Goal: Task Accomplishment & Management: Complete application form

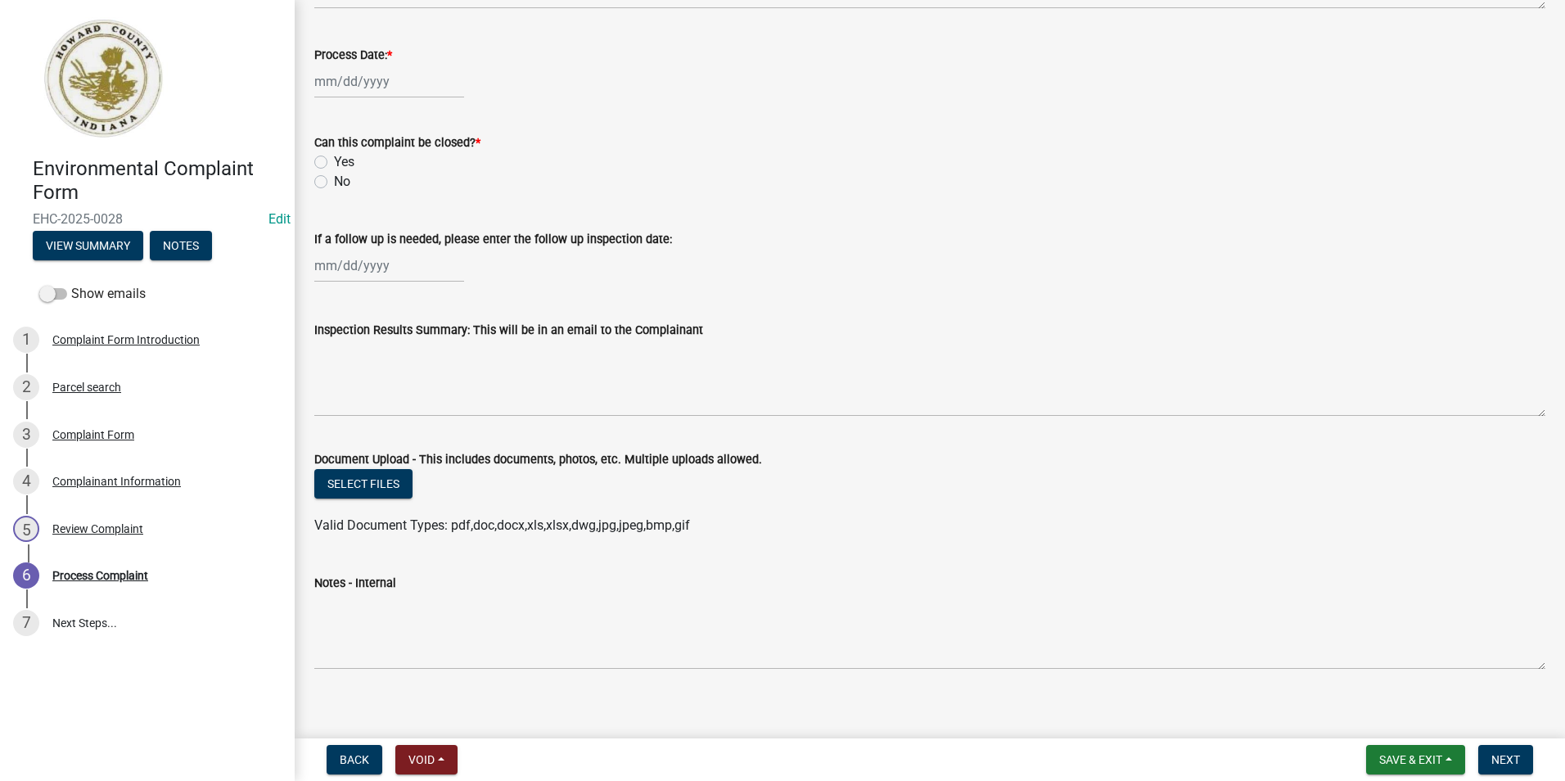
scroll to position [752, 0]
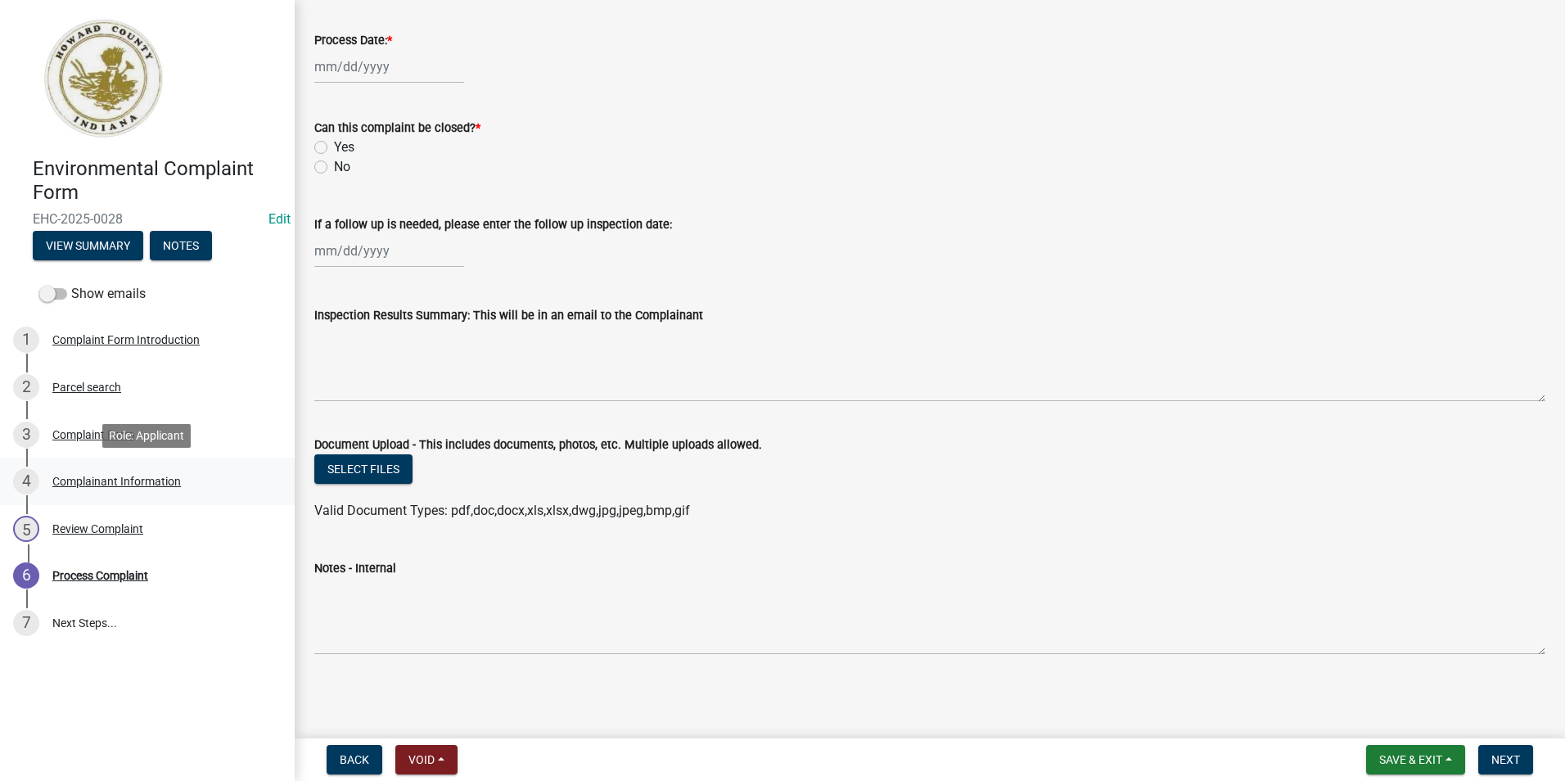
click at [139, 481] on div "Complainant Information" at bounding box center [116, 481] width 129 height 11
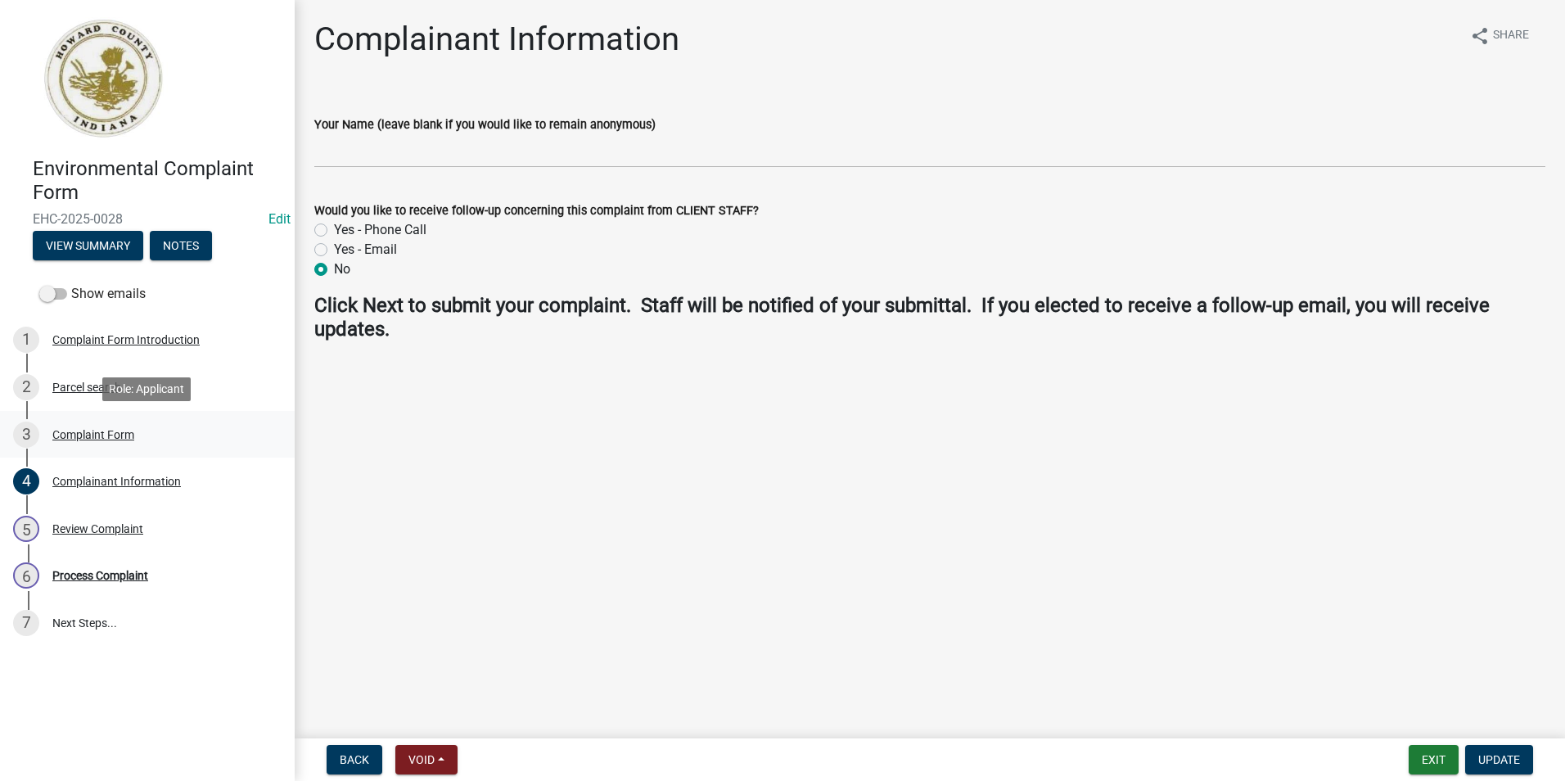
click at [62, 435] on div "Complaint Form" at bounding box center [93, 434] width 82 height 11
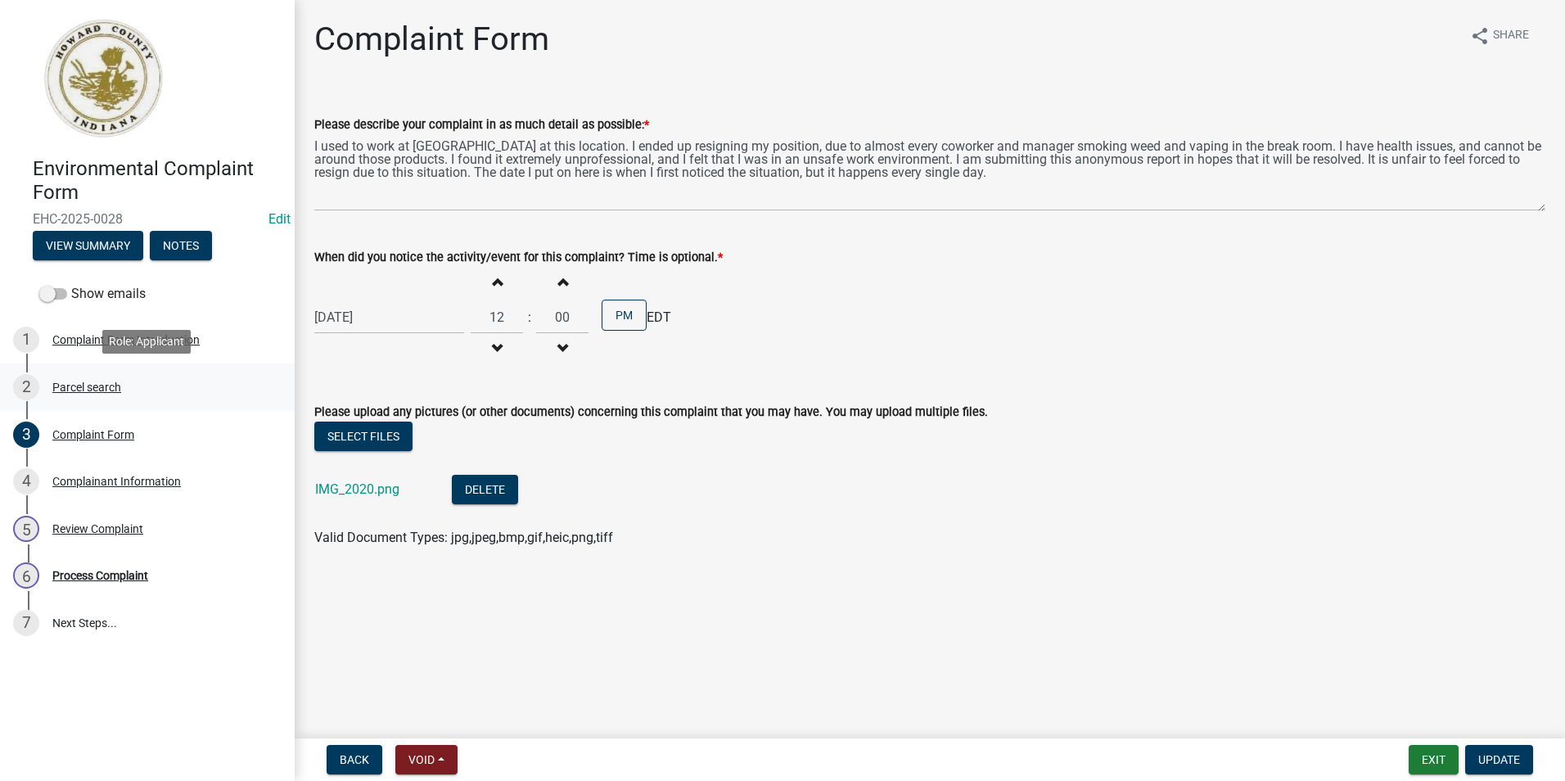
click at [70, 388] on div "Parcel search" at bounding box center [86, 386] width 69 height 11
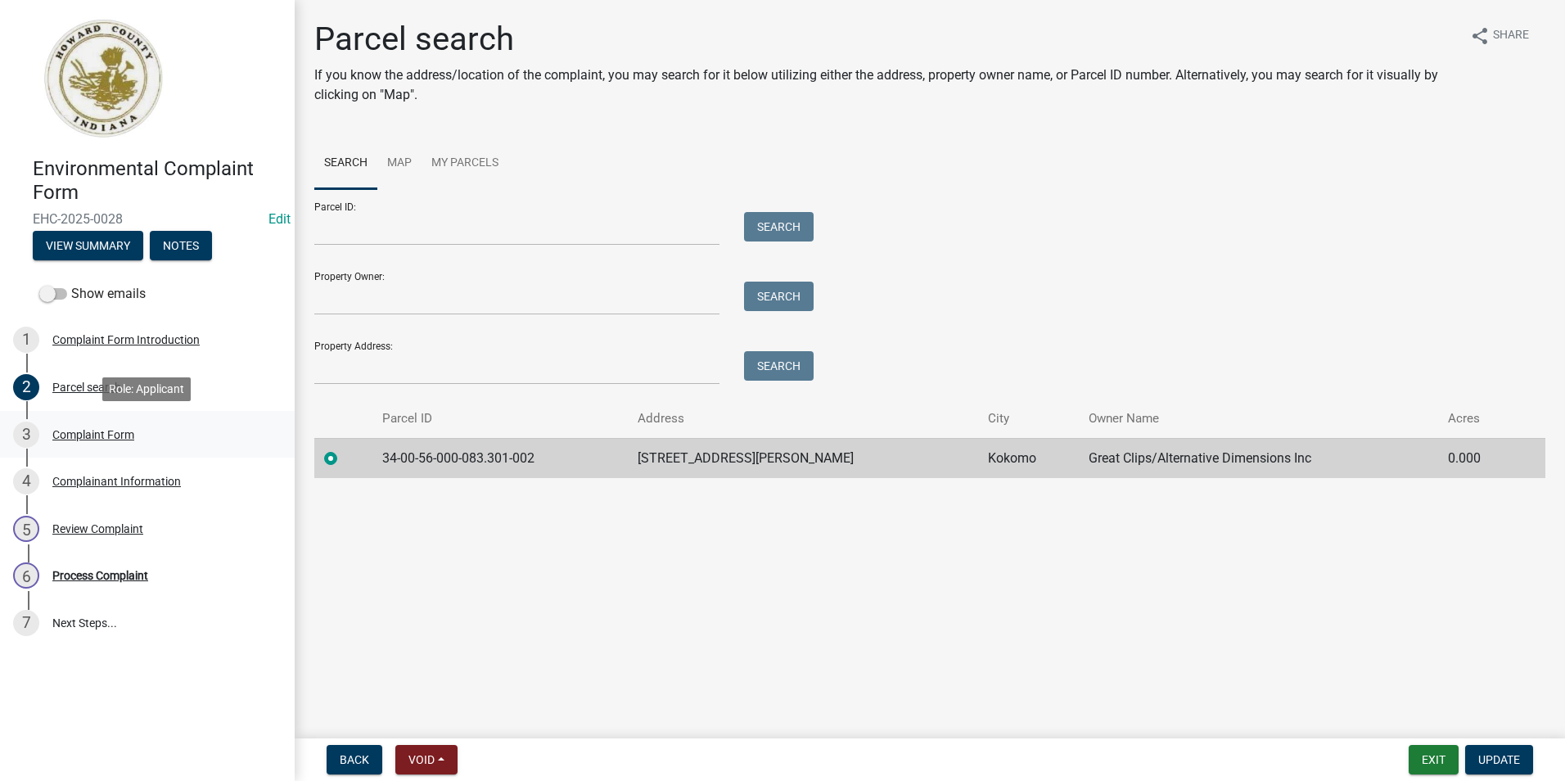
click at [78, 433] on div "Complaint Form" at bounding box center [93, 434] width 82 height 11
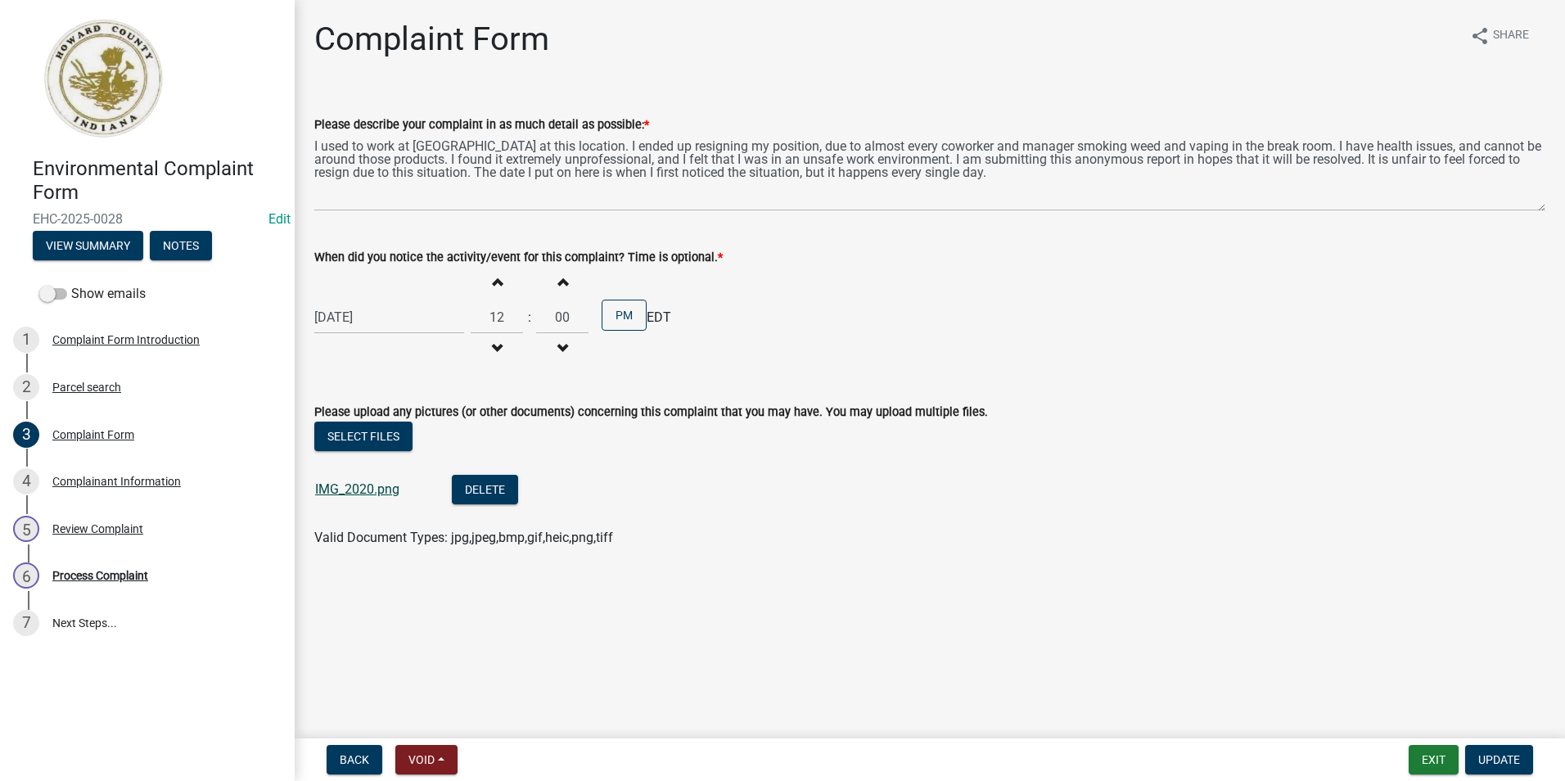
click at [363, 496] on link "IMG_2020.png" at bounding box center [357, 489] width 84 height 16
